Goal: Navigation & Orientation: Find specific page/section

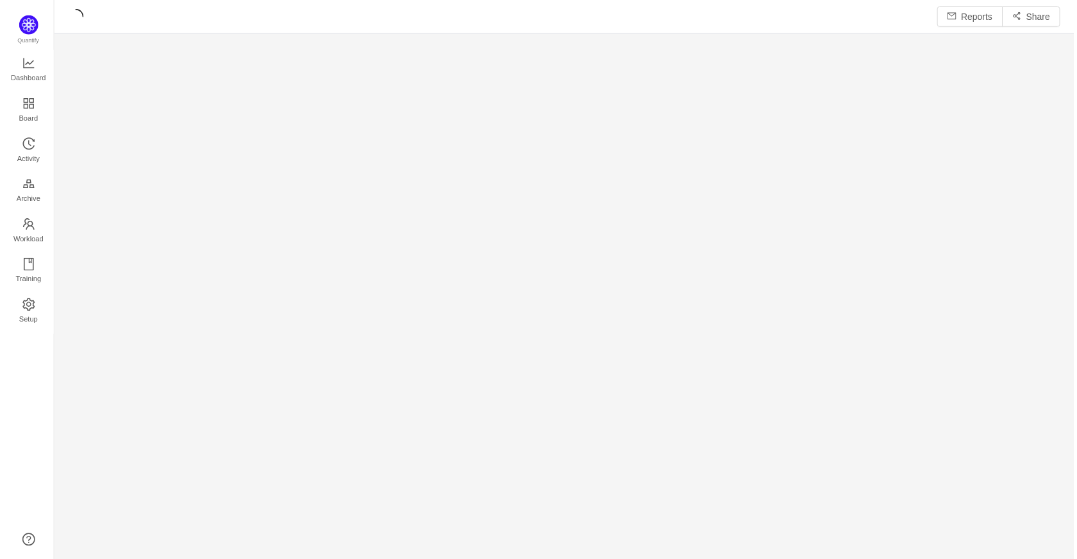
scroll to position [543, 997]
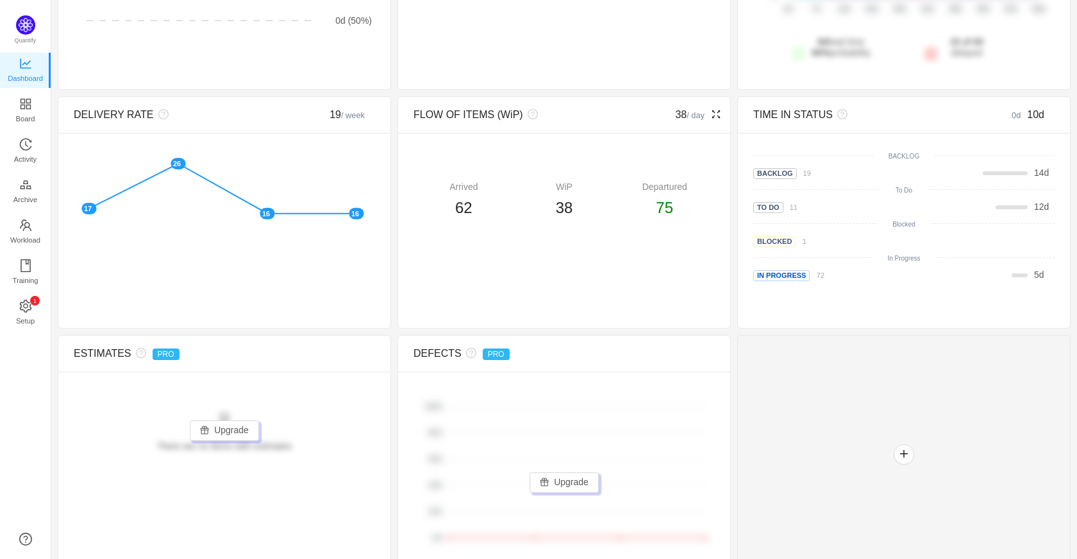
scroll to position [294, 0]
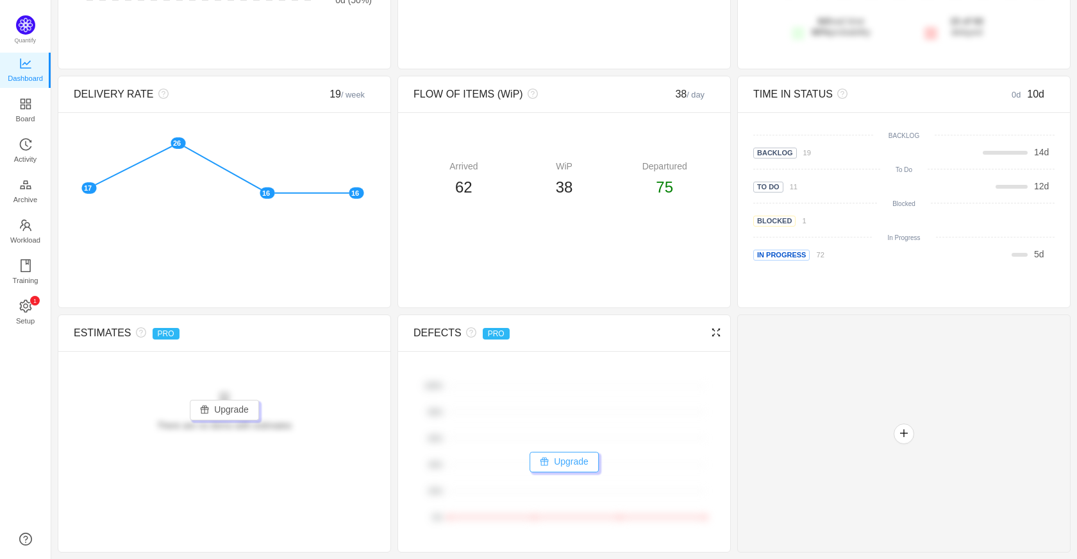
click at [563, 463] on button "Upgrade" at bounding box center [564, 461] width 69 height 21
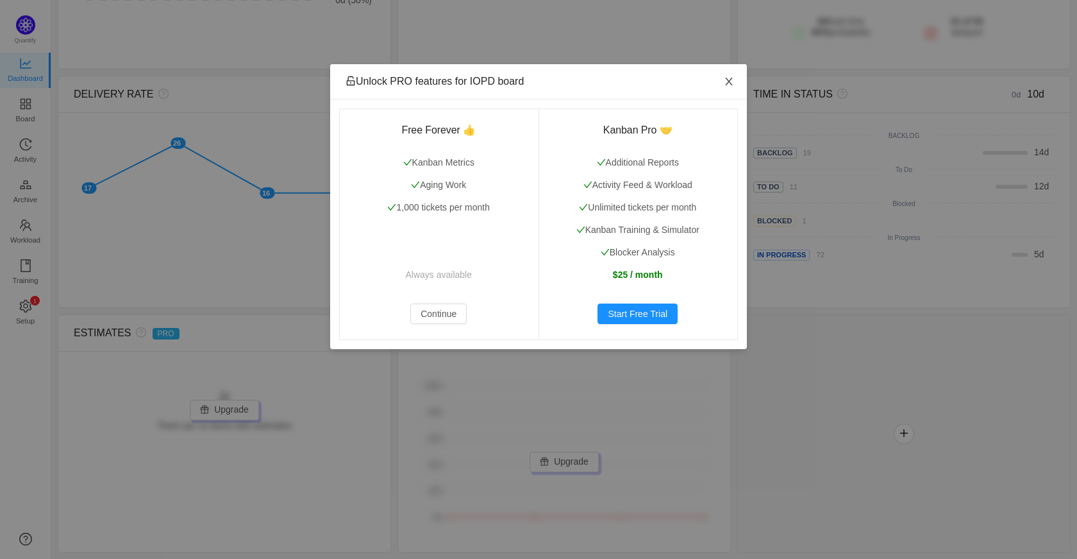
click at [727, 81] on icon "icon: close" at bounding box center [729, 81] width 10 height 10
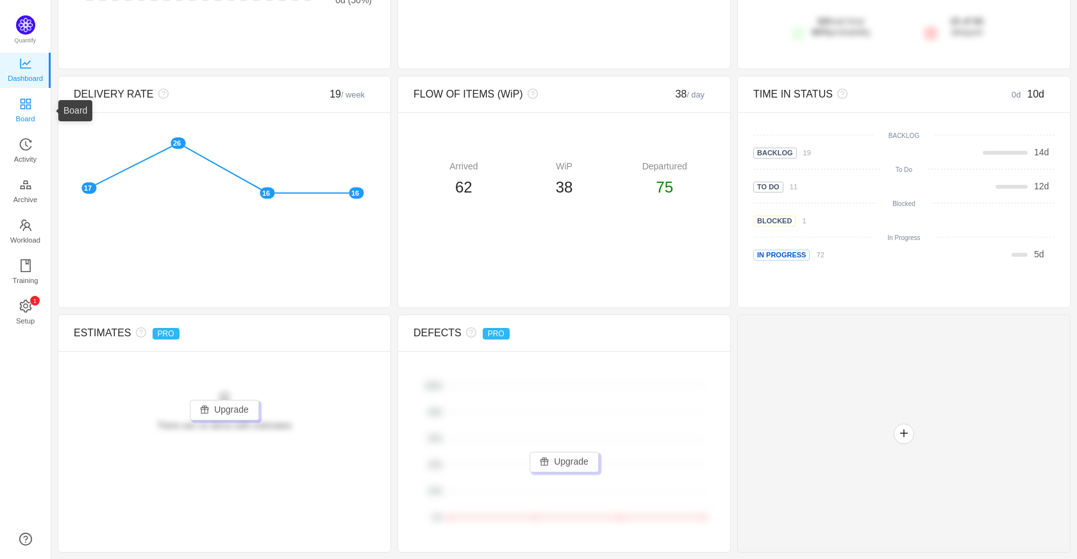
click at [22, 112] on span "Board" at bounding box center [25, 119] width 19 height 26
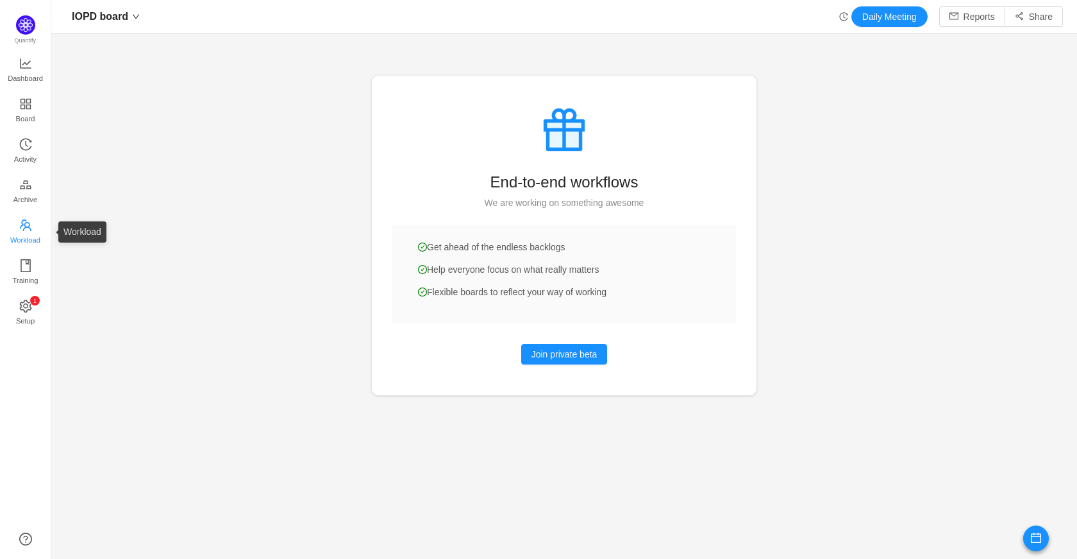
click at [25, 232] on span "Workload" at bounding box center [25, 240] width 30 height 26
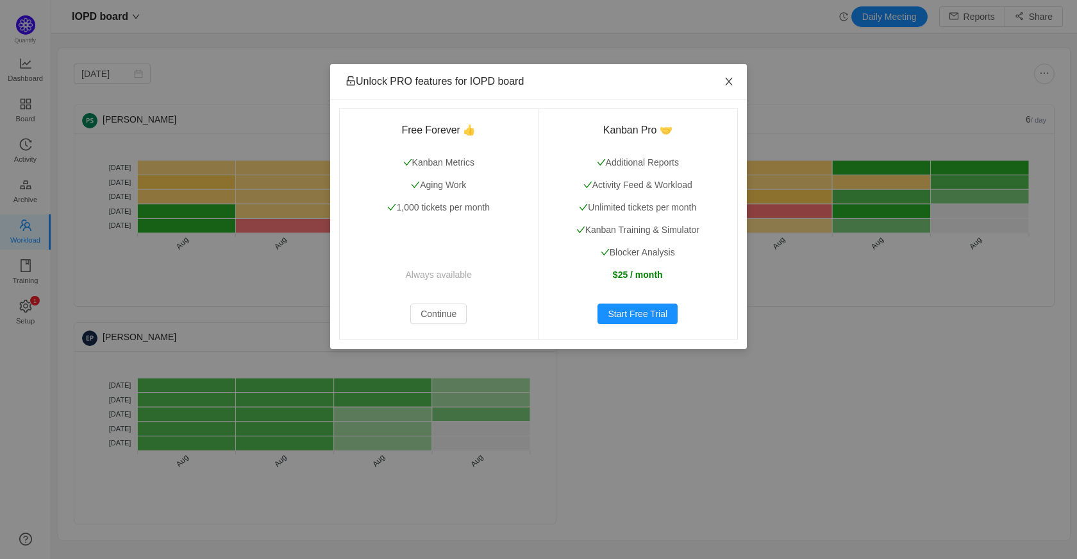
click at [729, 83] on icon "icon: close" at bounding box center [728, 82] width 7 height 8
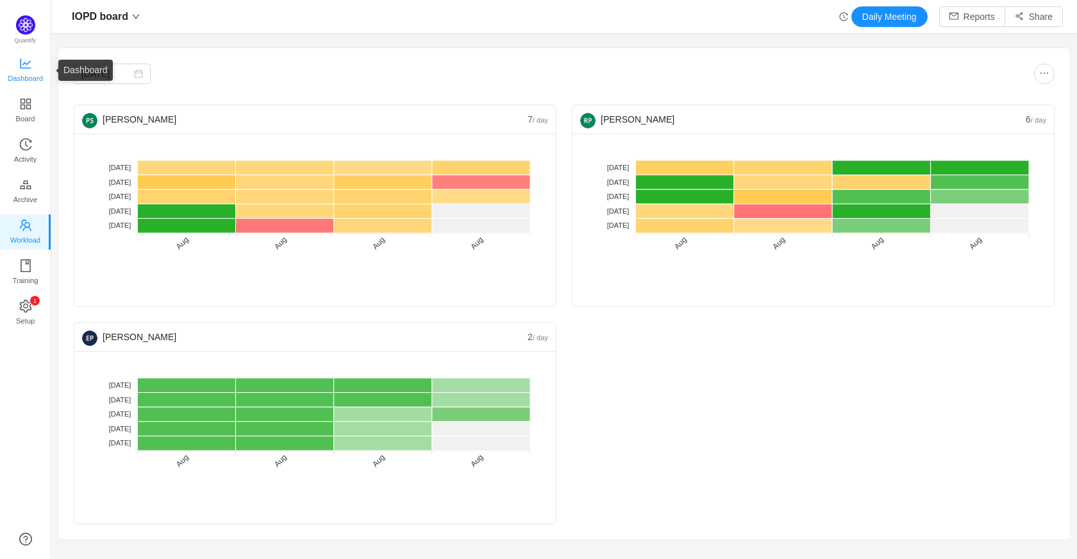
click at [24, 64] on icon "icon: line-chart" at bounding box center [25, 63] width 13 height 13
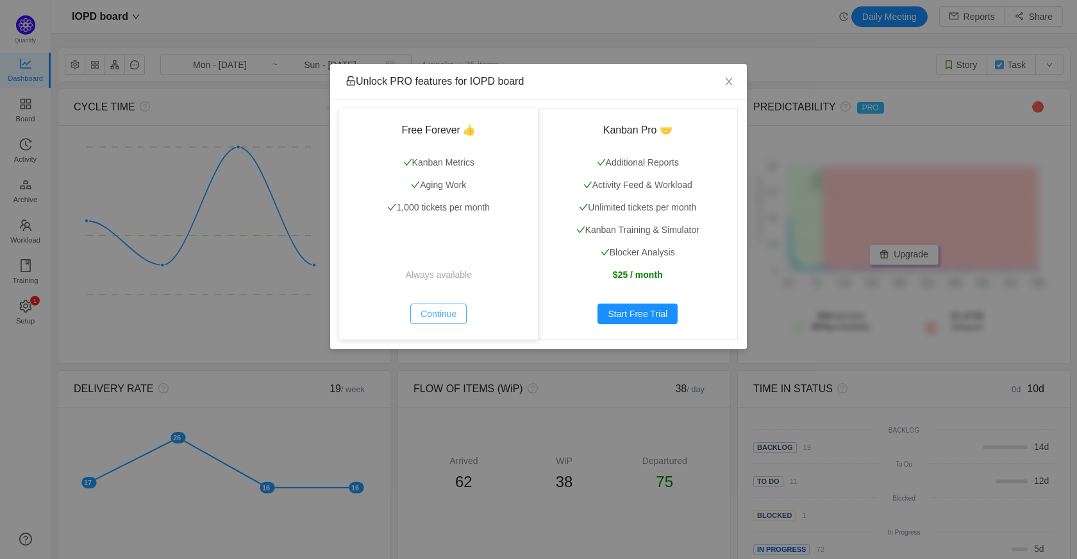
click at [423, 308] on button "Continue" at bounding box center [438, 313] width 56 height 21
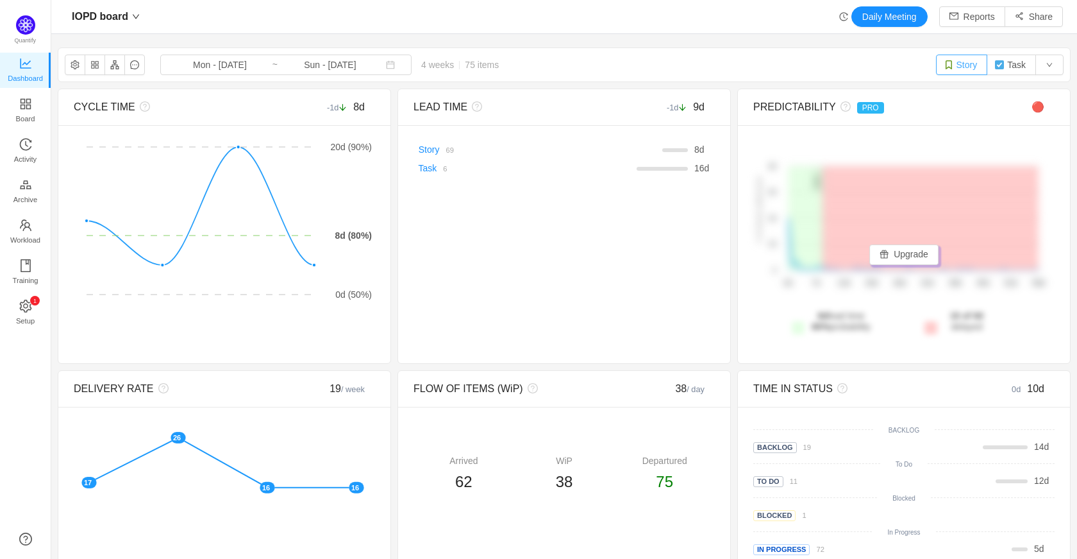
drag, startPoint x: 970, startPoint y: 59, endPoint x: 949, endPoint y: 59, distance: 21.2
click at [962, 59] on button "Story" at bounding box center [962, 65] width 52 height 21
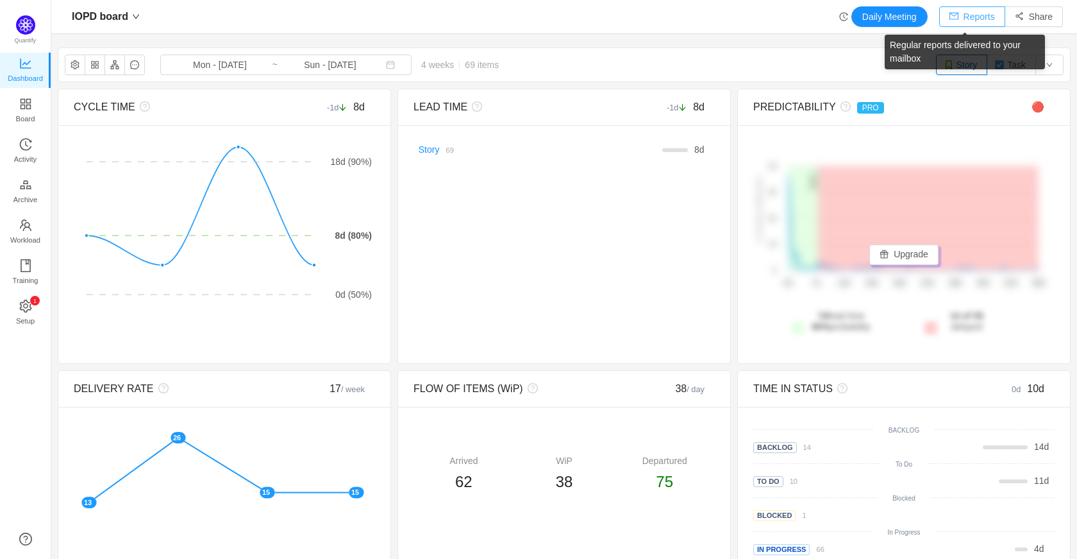
click at [975, 15] on button "Reports" at bounding box center [973, 16] width 66 height 21
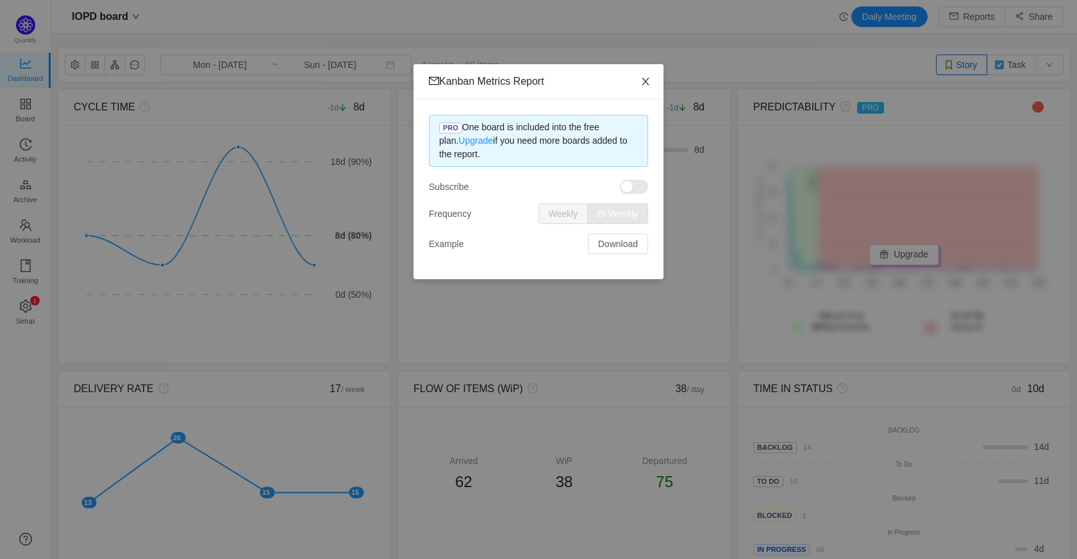
click at [646, 83] on icon "icon: close" at bounding box center [645, 82] width 7 height 8
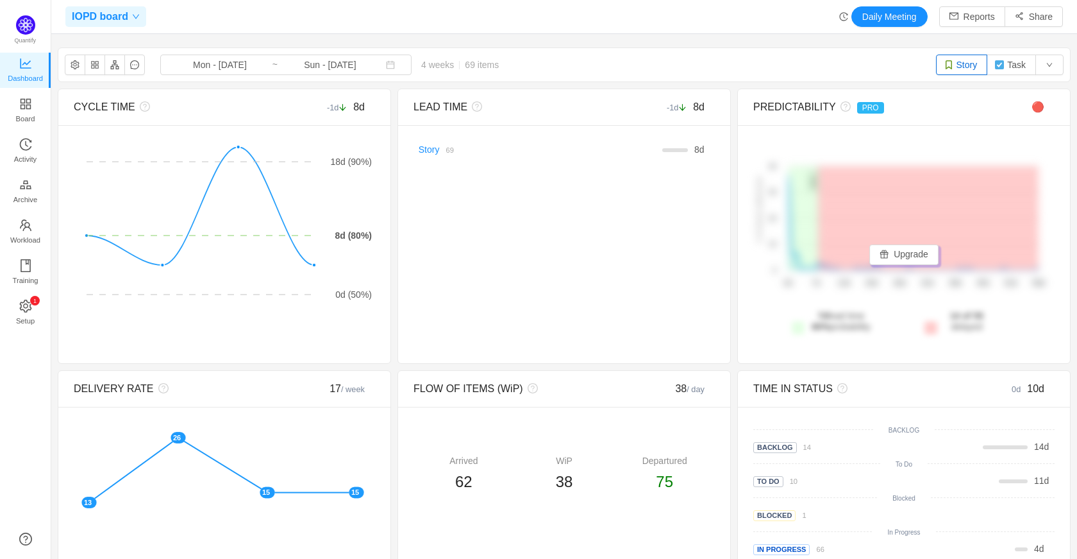
click at [133, 13] on icon "icon: down" at bounding box center [136, 17] width 8 height 8
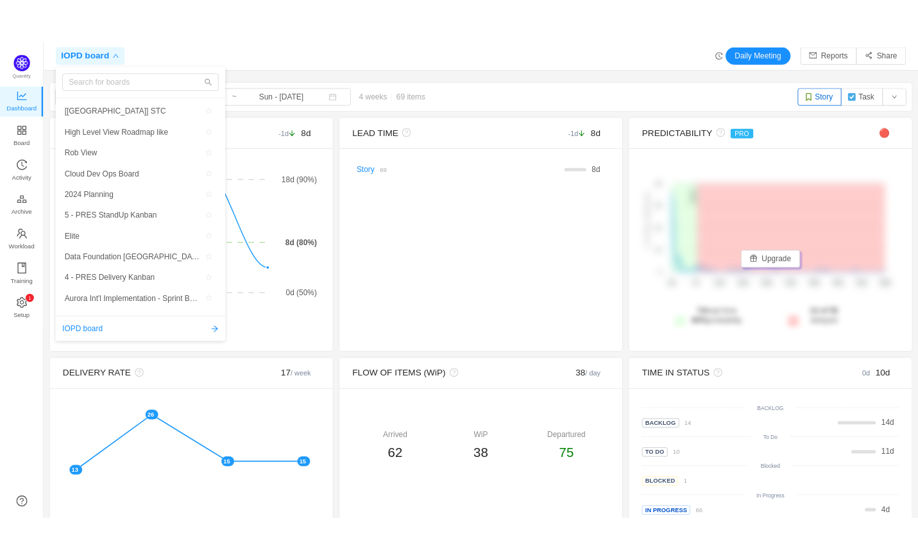
scroll to position [513, 0]
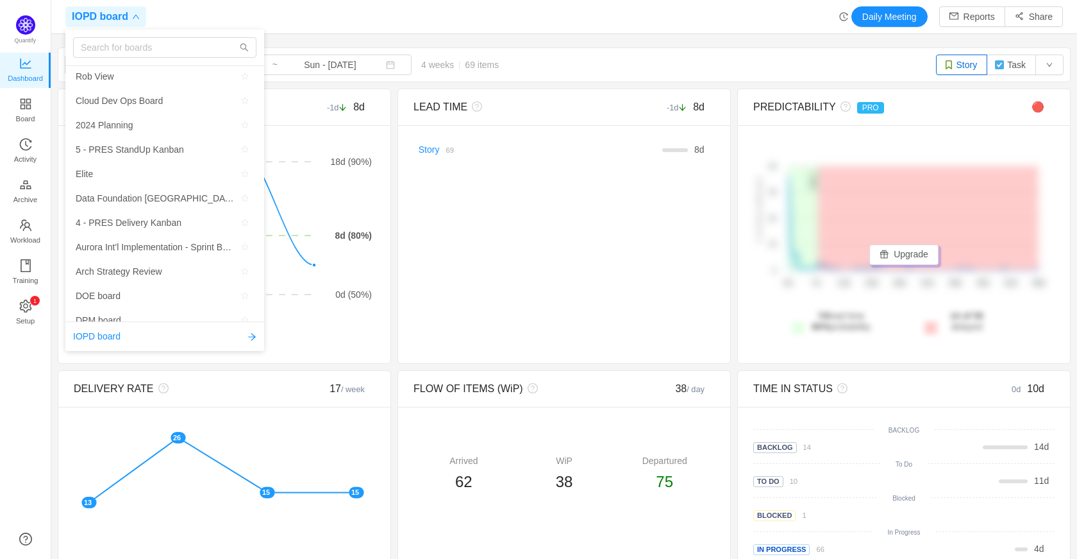
click at [348, 17] on div "IOPD board Daily Meeting Reports Share" at bounding box center [564, 16] width 998 height 21
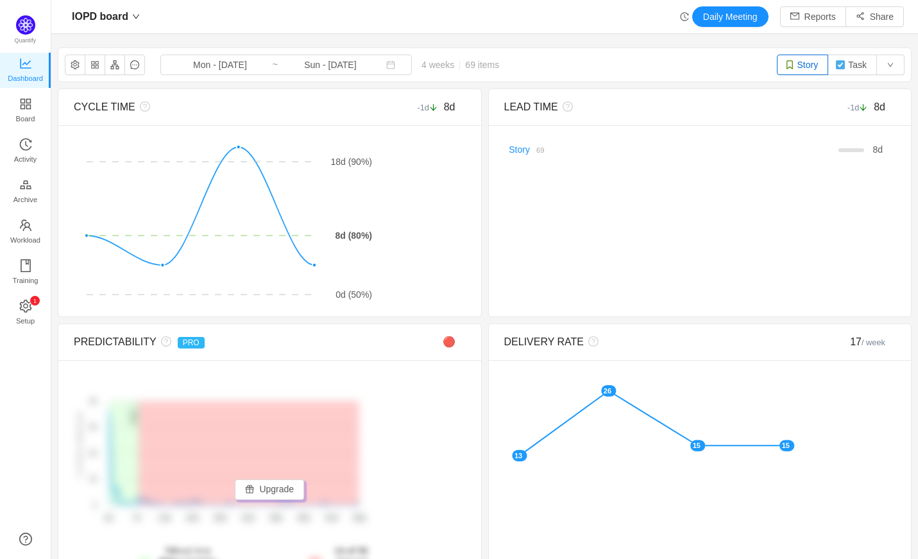
scroll to position [539, 838]
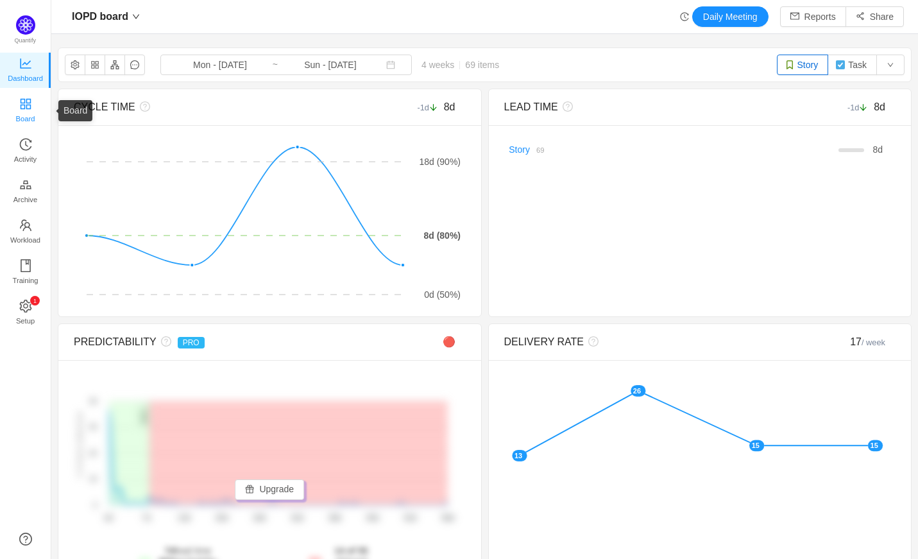
click at [25, 105] on icon "icon: appstore" at bounding box center [25, 103] width 13 height 13
